Goal: Information Seeking & Learning: Learn about a topic

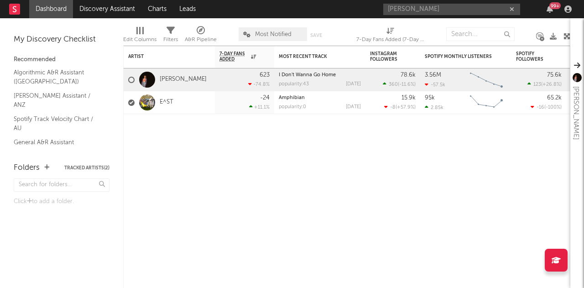
click at [431, 12] on input "[PERSON_NAME]" at bounding box center [451, 9] width 137 height 11
click at [429, 10] on input "[PERSON_NAME] [PERSON_NAME]" at bounding box center [451, 9] width 137 height 11
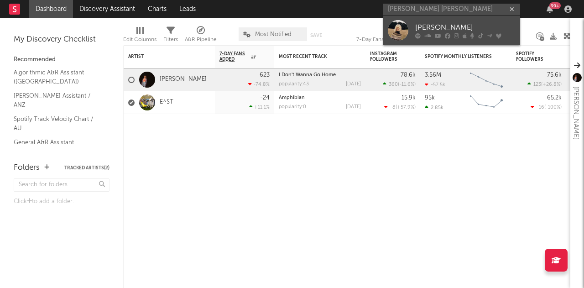
type input "[PERSON_NAME] [PERSON_NAME]"
click at [431, 30] on div "[PERSON_NAME]" at bounding box center [465, 27] width 100 height 11
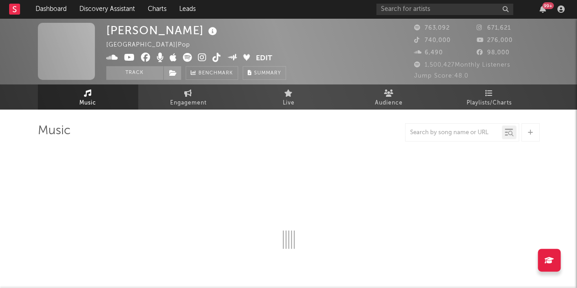
select select "6m"
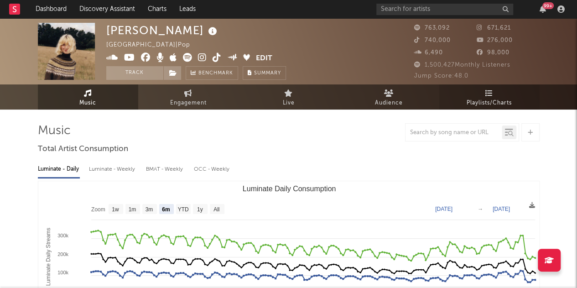
click at [483, 94] on link "Playlists/Charts" at bounding box center [489, 96] width 100 height 25
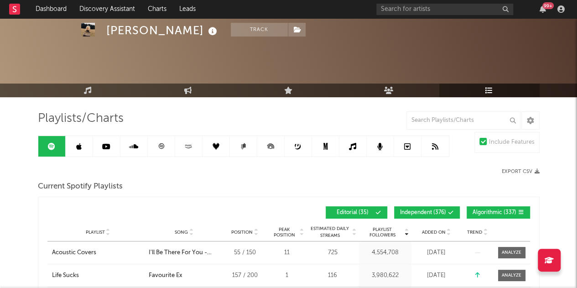
scroll to position [70, 0]
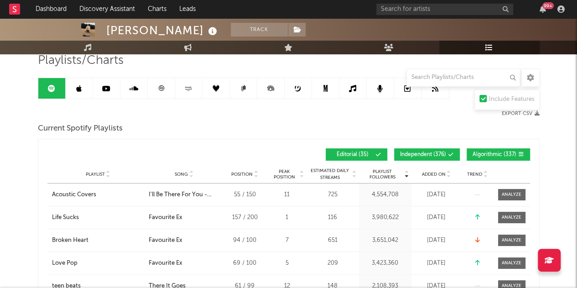
click at [492, 152] on span "Algorithmic ( 337 )" at bounding box center [495, 154] width 44 height 5
click at [424, 153] on span "Independent ( 376 )" at bounding box center [423, 154] width 46 height 5
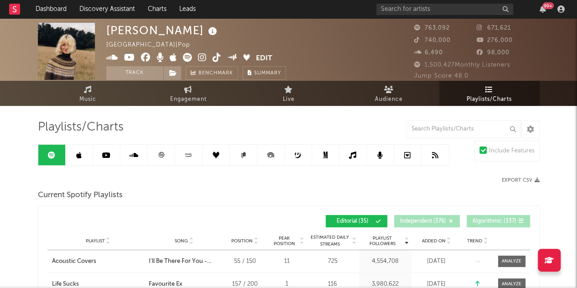
scroll to position [0, 0]
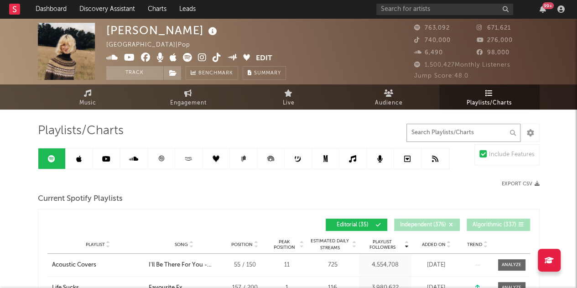
click at [449, 133] on input "text" at bounding box center [463, 133] width 114 height 18
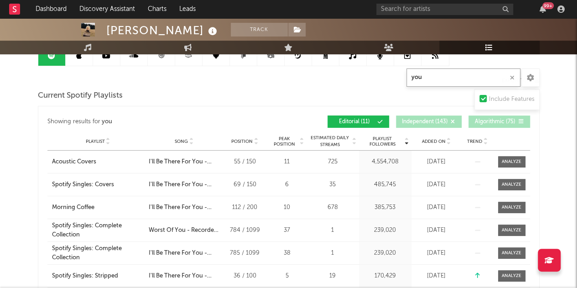
scroll to position [95, 0]
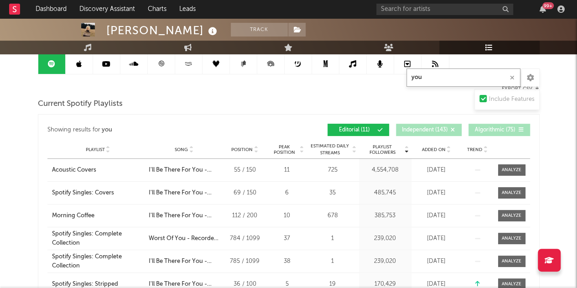
type input "you"
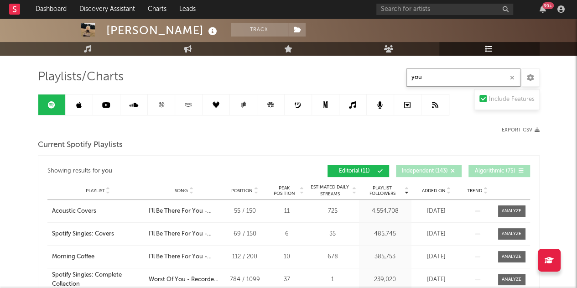
scroll to position [53, 0]
